Goal: Share content: Share content

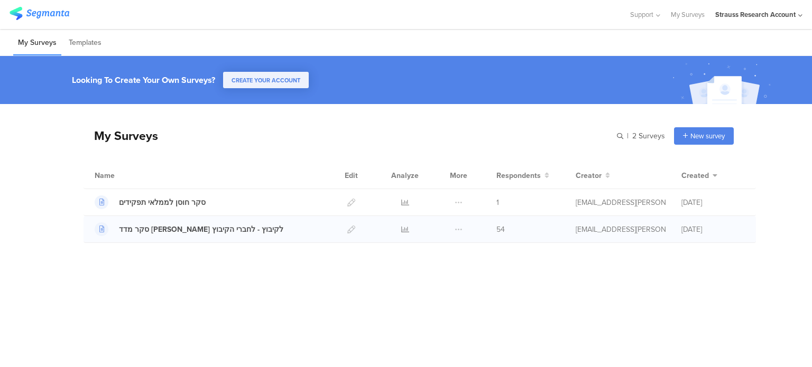
click at [400, 228] on div at bounding box center [405, 229] width 32 height 26
click at [406, 228] on icon at bounding box center [405, 230] width 8 height 8
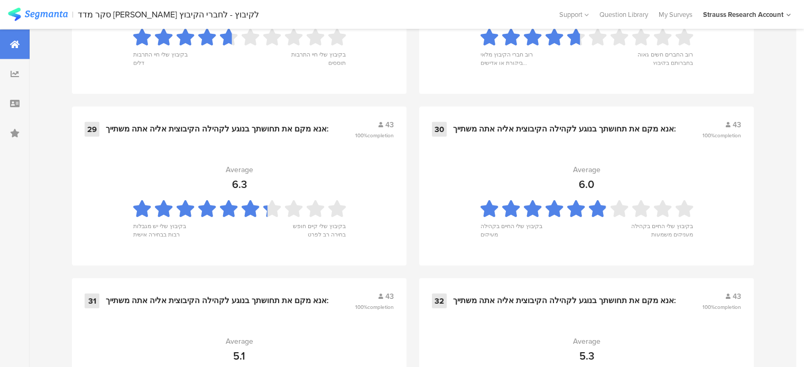
scroll to position [2893, 0]
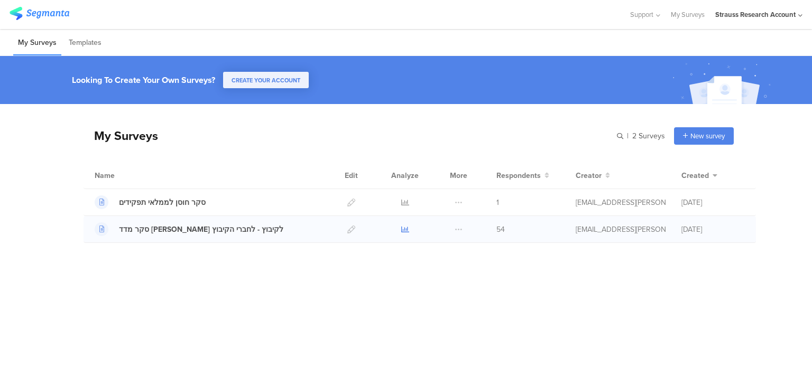
click at [402, 228] on icon at bounding box center [405, 230] width 8 height 8
click at [404, 200] on icon at bounding box center [405, 203] width 8 height 8
click at [186, 229] on div "סקר מדד [PERSON_NAME] לקיבוץ - לחברי הקיבוץ" at bounding box center [201, 229] width 164 height 11
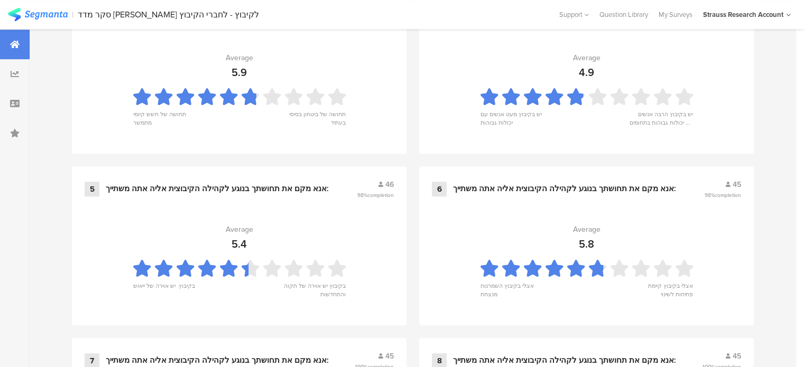
scroll to position [634, 0]
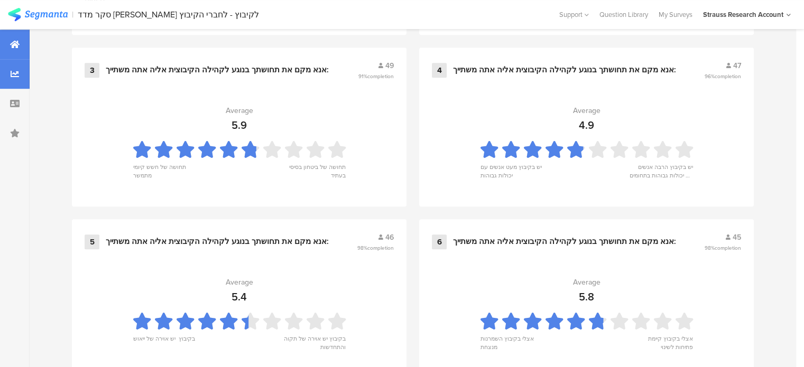
click at [15, 74] on icon at bounding box center [15, 74] width 8 height 8
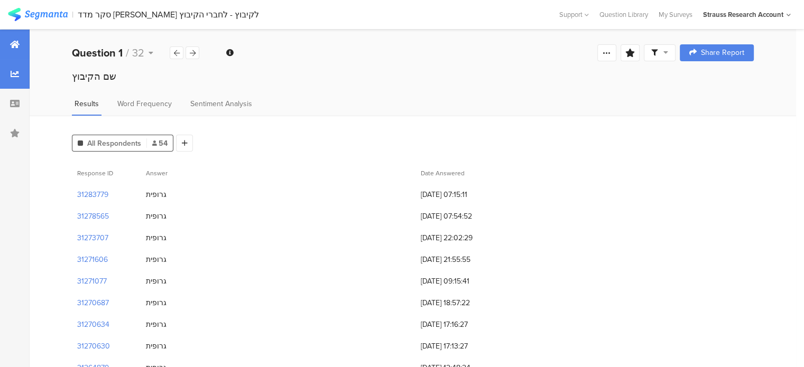
click at [13, 42] on icon at bounding box center [15, 44] width 10 height 8
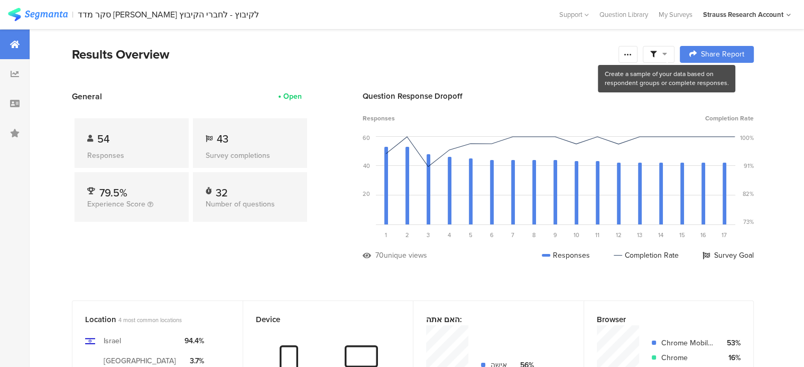
click at [667, 52] on icon at bounding box center [664, 53] width 5 height 7
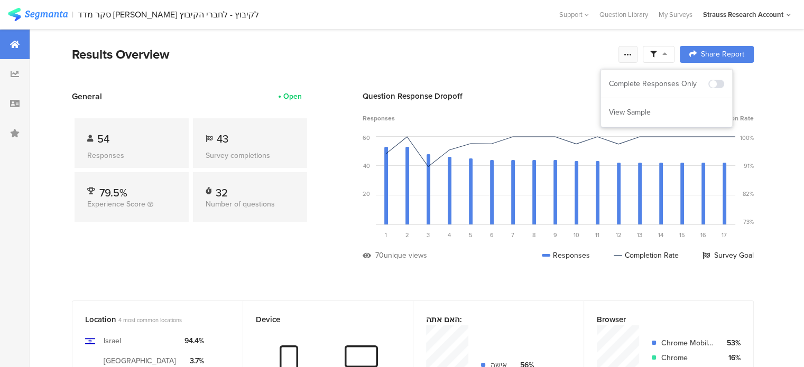
click at [632, 53] on icon at bounding box center [628, 54] width 8 height 8
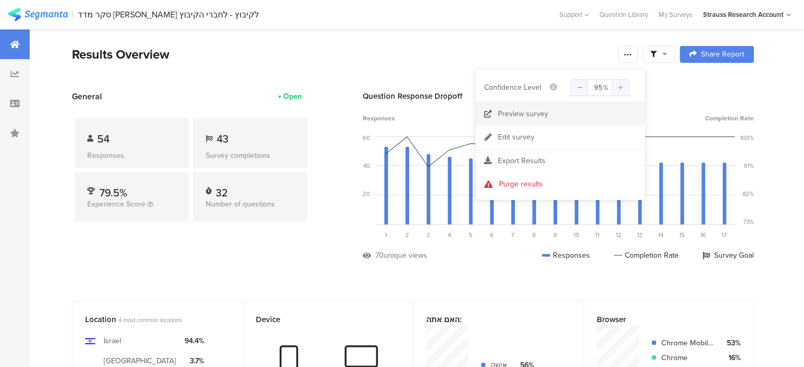
click at [518, 116] on div "Preview survey" at bounding box center [523, 114] width 50 height 11
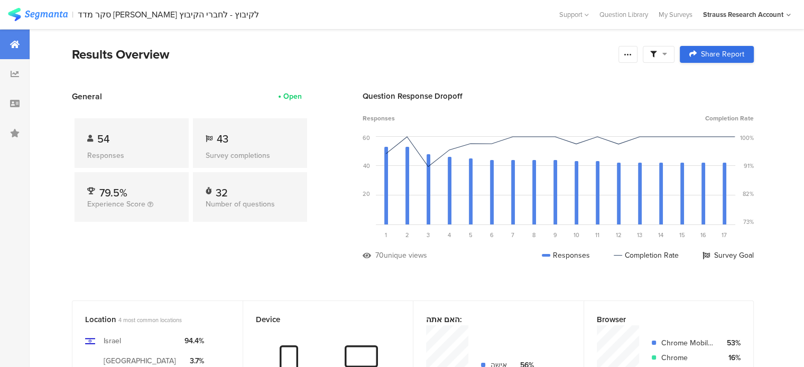
click at [731, 53] on span "Share Report" at bounding box center [722, 54] width 43 height 7
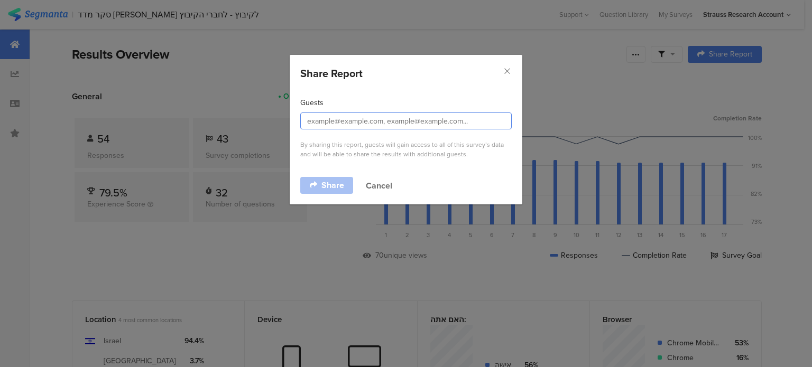
click at [332, 121] on input "dialog" at bounding box center [405, 121] width 211 height 17
type input "yael@desertinnovation.org"
click at [330, 181] on span "Share" at bounding box center [332, 185] width 23 height 8
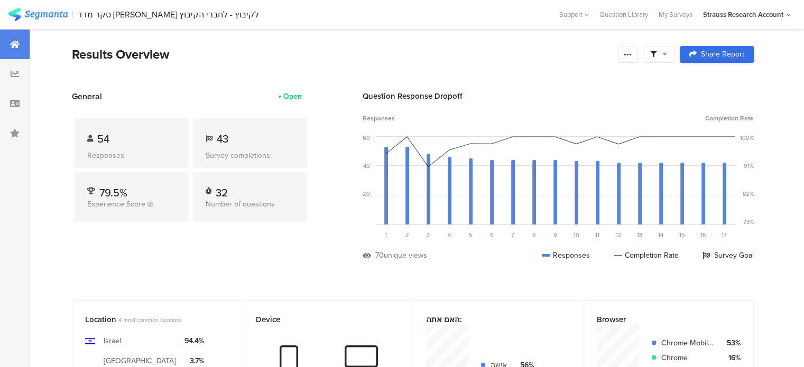
click at [697, 52] on icon at bounding box center [692, 53] width 7 height 7
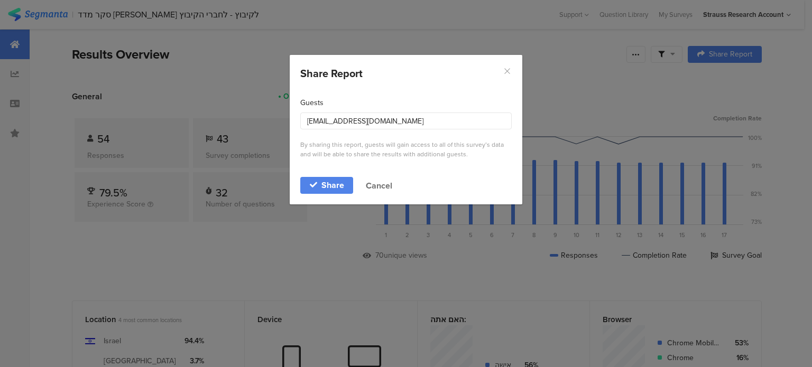
click at [507, 70] on icon "Close" at bounding box center [507, 71] width 9 height 9
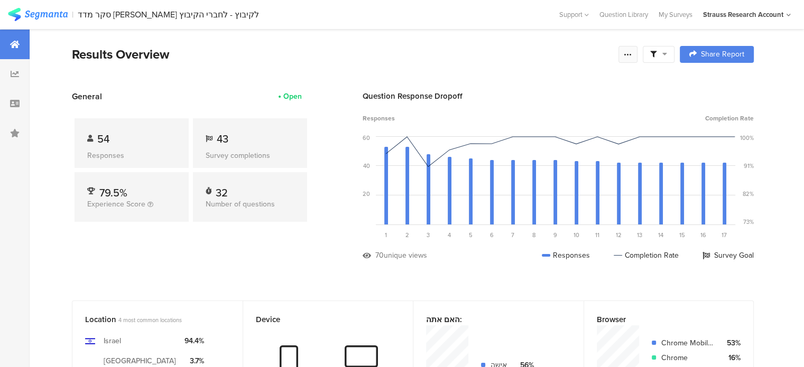
click at [632, 54] on icon at bounding box center [628, 54] width 8 height 8
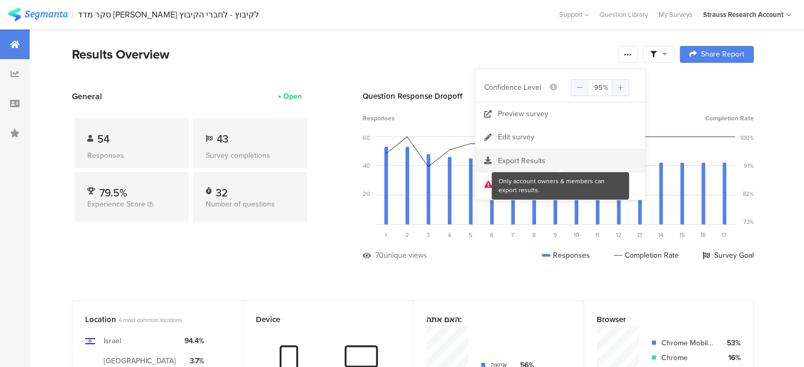
click at [505, 159] on div at bounding box center [560, 161] width 169 height 11
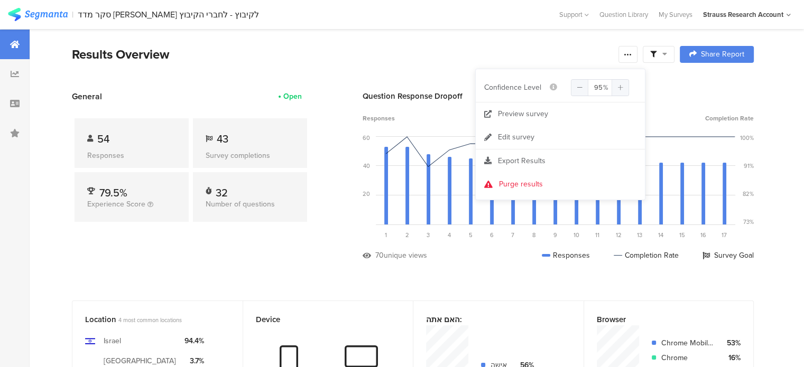
click at [406, 53] on div "Results Overview" at bounding box center [342, 54] width 541 height 19
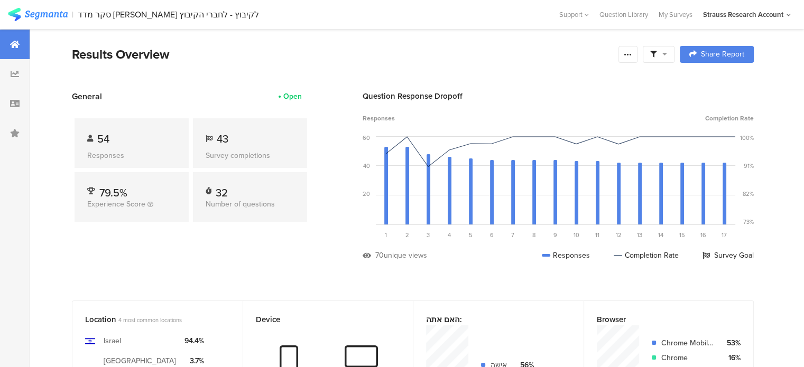
click at [353, 14] on div "סקר מדד חוסן קיבוצי לקיבוץ - לחברי הקיבוץ" at bounding box center [316, 15] width 477 height 10
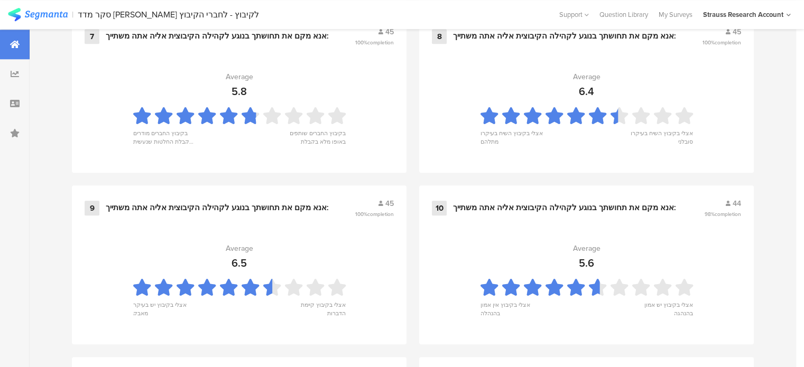
scroll to position [832, 0]
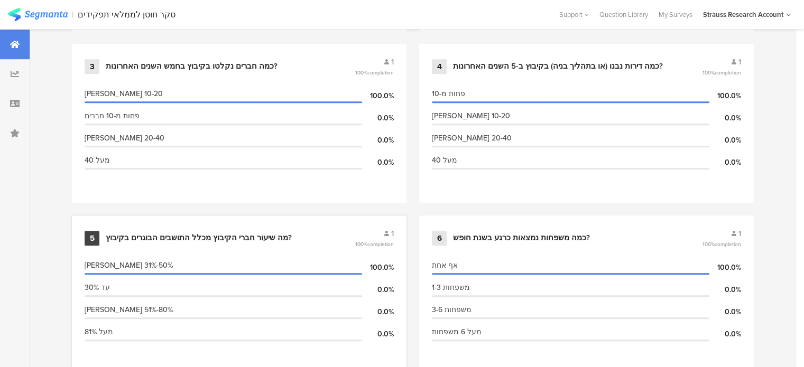
scroll to position [581, 0]
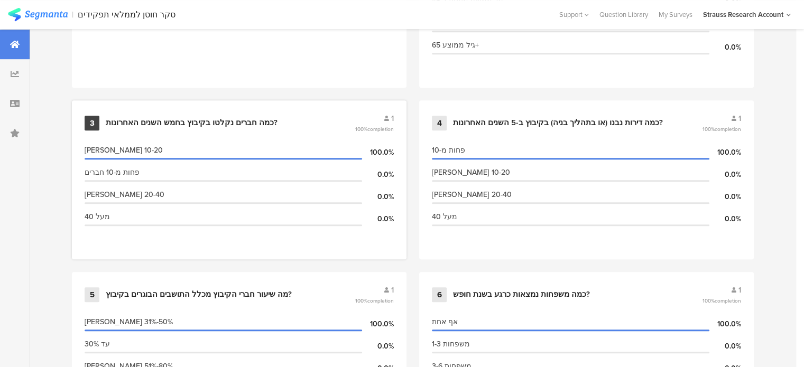
click at [119, 237] on section "[PERSON_NAME] 10-20 100.0% פחות מ-10 חברים 0.0% [PERSON_NAME] 20-40 0.0% מעל 40…" at bounding box center [239, 194] width 309 height 106
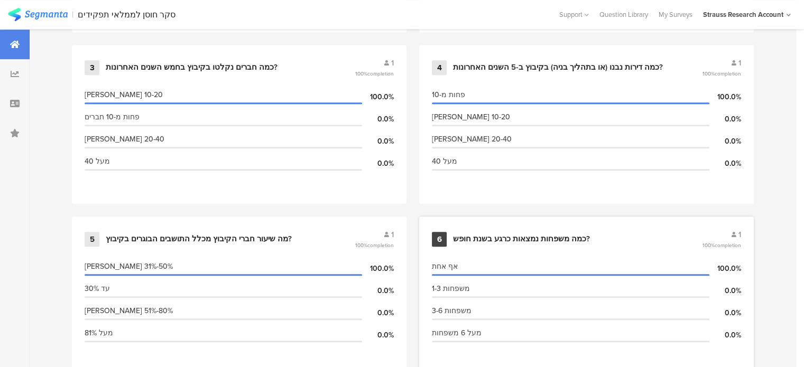
scroll to position [687, 0]
